Goal: Information Seeking & Learning: Learn about a topic

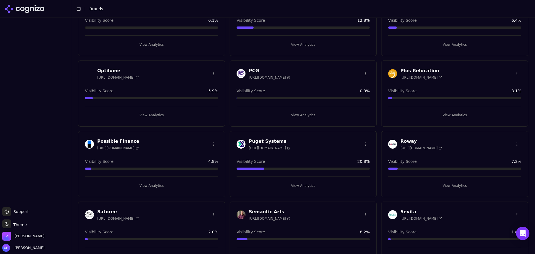
scroll to position [753, 0]
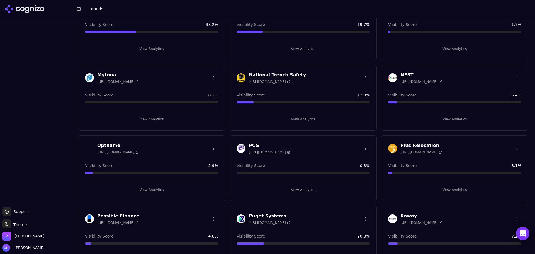
click at [159, 120] on button "View Analytics" at bounding box center [151, 119] width 133 height 9
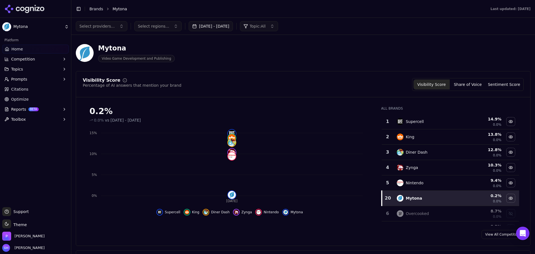
click at [207, 25] on button "[DATE] - [DATE]" at bounding box center [211, 26] width 44 height 10
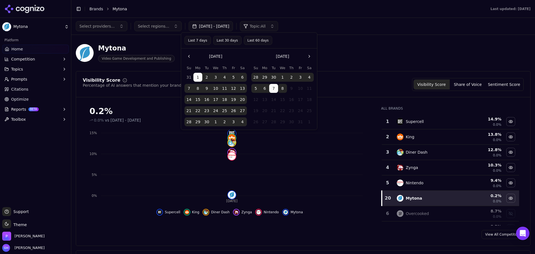
click at [284, 87] on button "8" at bounding box center [282, 88] width 9 height 9
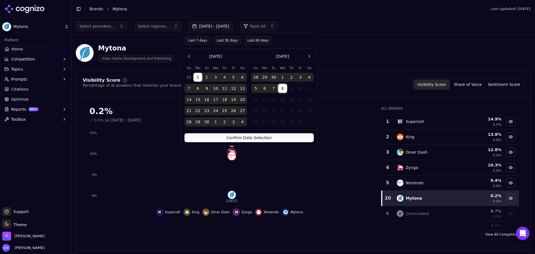
click at [275, 133] on button "Confirm Date Selection" at bounding box center [249, 137] width 129 height 9
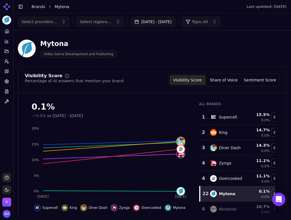
click at [178, 219] on main "Toggle Sidebar Brands Mytona Last updated: [DATE] Select providers... Select re…" at bounding box center [151, 110] width 277 height 220
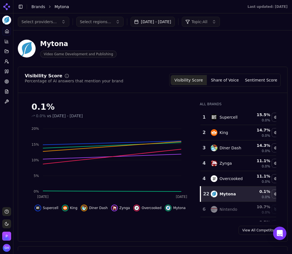
click at [180, 232] on div "View All Competitors" at bounding box center [153, 230] width 270 height 9
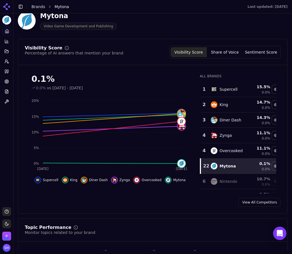
click at [214, 49] on button "Share of Voice" at bounding box center [225, 52] width 36 height 10
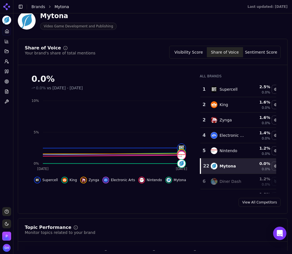
click at [259, 55] on button "Sentiment Score" at bounding box center [261, 52] width 36 height 10
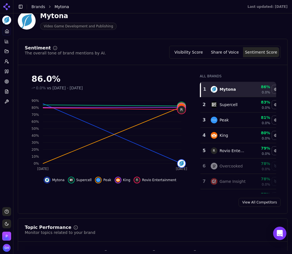
click at [11, 126] on button "Toggle Sidebar" at bounding box center [13, 127] width 4 height 254
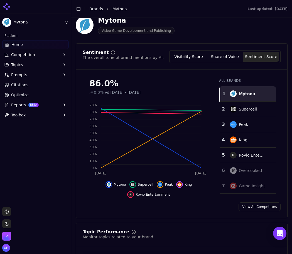
click at [77, 6] on button "Toggle Sidebar" at bounding box center [79, 9] width 8 height 8
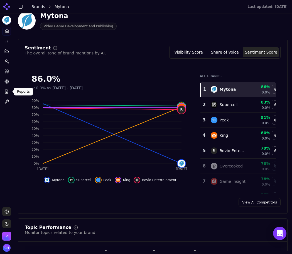
click at [5, 119] on div "Platform Home Competition Topics Prompts Citations Optimize Reports Toolbox" at bounding box center [6, 115] width 13 height 180
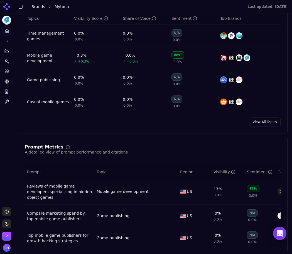
scroll to position [362, 0]
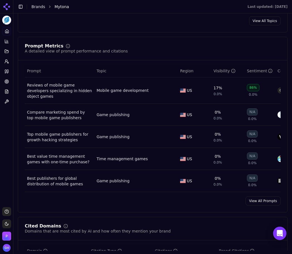
drag, startPoint x: 263, startPoint y: 201, endPoint x: 245, endPoint y: 192, distance: 20.1
click at [263, 201] on link "View All Prompts" at bounding box center [263, 200] width 35 height 9
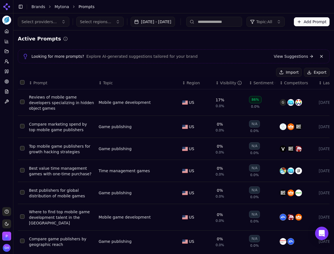
click at [316, 69] on button "Export" at bounding box center [317, 72] width 26 height 9
click at [7, 69] on link "Citations" at bounding box center [6, 71] width 9 height 9
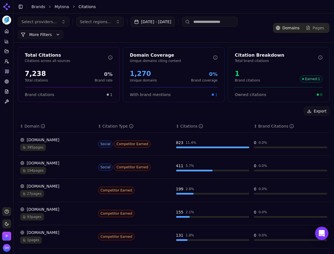
click at [156, 114] on div "Export" at bounding box center [174, 110] width 312 height 9
click at [321, 111] on button "Export" at bounding box center [317, 110] width 26 height 9
click at [113, 113] on div "Export" at bounding box center [174, 110] width 312 height 9
click at [218, 112] on div "Export" at bounding box center [174, 110] width 312 height 9
click at [272, 110] on div "Export" at bounding box center [174, 110] width 312 height 9
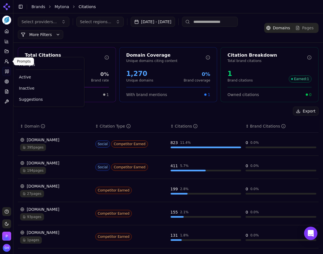
drag, startPoint x: 8, startPoint y: 59, endPoint x: 12, endPoint y: 61, distance: 4.6
click at [8, 59] on button "Prompts" at bounding box center [6, 61] width 9 height 9
drag, startPoint x: 33, startPoint y: 79, endPoint x: 33, endPoint y: 76, distance: 2.8
click at [33, 79] on span "Active" at bounding box center [49, 77] width 60 height 6
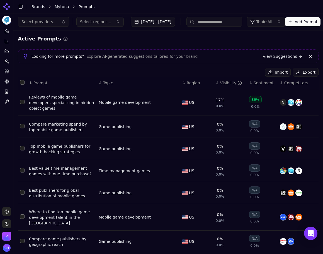
click at [35, 10] on div "Toggle Sidebar Brands Mytona Prompts" at bounding box center [162, 7] width 299 height 8
click at [39, 9] on div "Toggle Sidebar Brands Mytona Prompts" at bounding box center [162, 7] width 299 height 8
click at [40, 9] on link "Brands" at bounding box center [39, 6] width 14 height 4
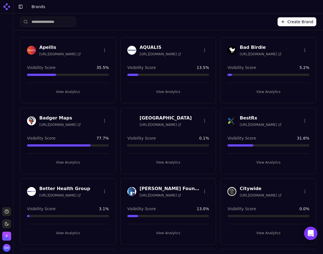
click at [163, 161] on button "View Analytics" at bounding box center [168, 162] width 82 height 9
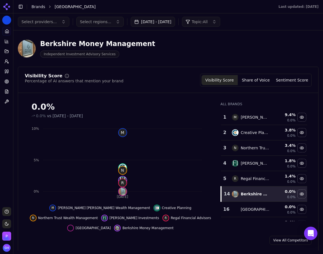
click at [155, 23] on button "[DATE] - [DATE]" at bounding box center [153, 22] width 44 height 10
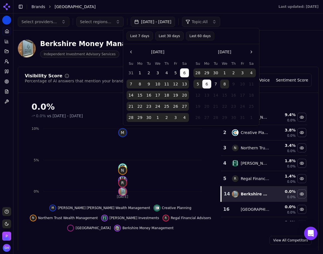
click at [224, 85] on button "8" at bounding box center [224, 83] width 9 height 9
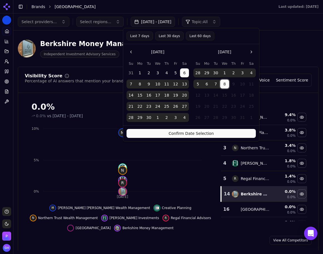
click at [221, 135] on button "Confirm Date Selection" at bounding box center [191, 133] width 129 height 9
